Goal: Navigation & Orientation: Find specific page/section

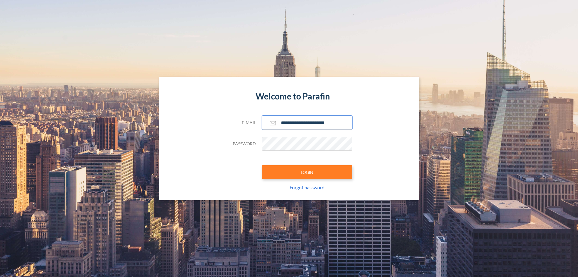
type input "**********"
click at [307, 172] on button "LOGIN" at bounding box center [307, 172] width 90 height 14
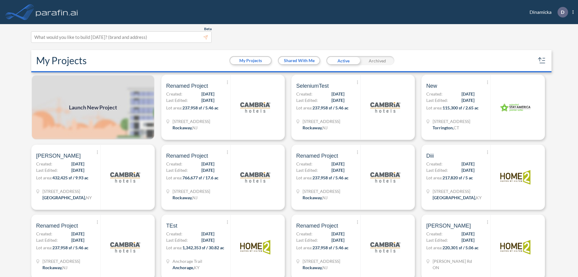
scroll to position [2, 0]
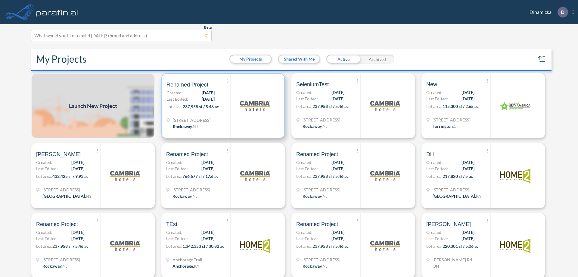
click at [222, 106] on p "Lot area: 237,958 sf / 5.46 ac" at bounding box center [198, 107] width 64 height 9
